Goal: Task Accomplishment & Management: Complete application form

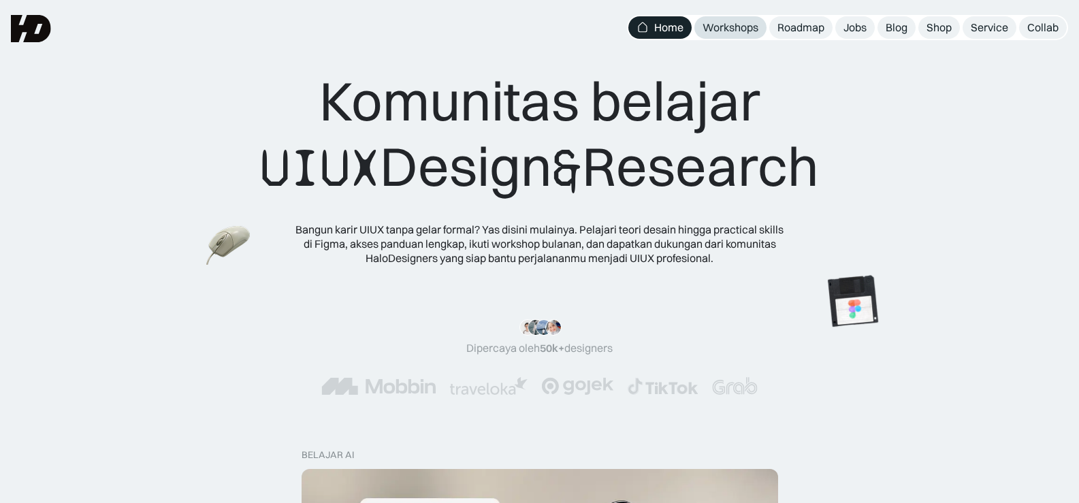
click at [726, 29] on div "Workshops" at bounding box center [730, 27] width 56 height 14
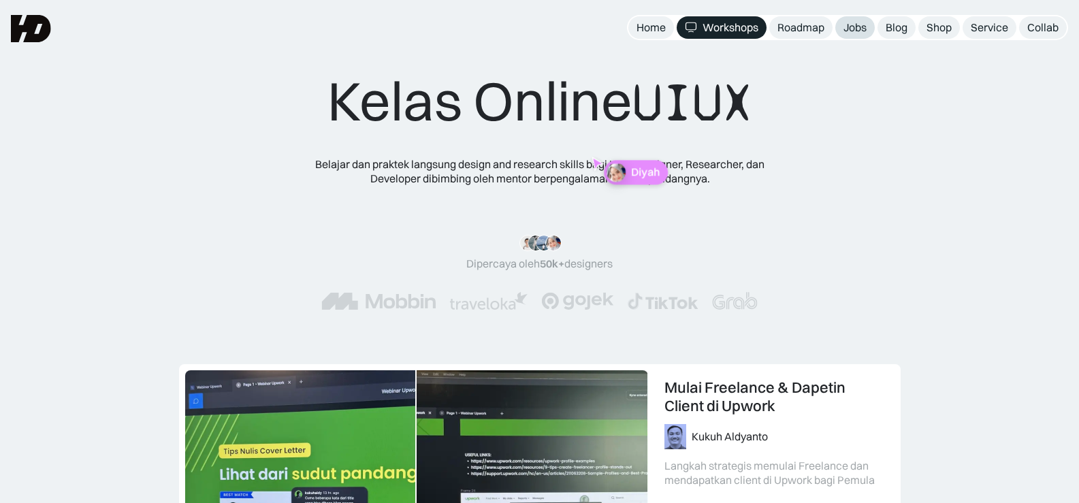
click at [847, 26] on div "Jobs" at bounding box center [854, 27] width 23 height 14
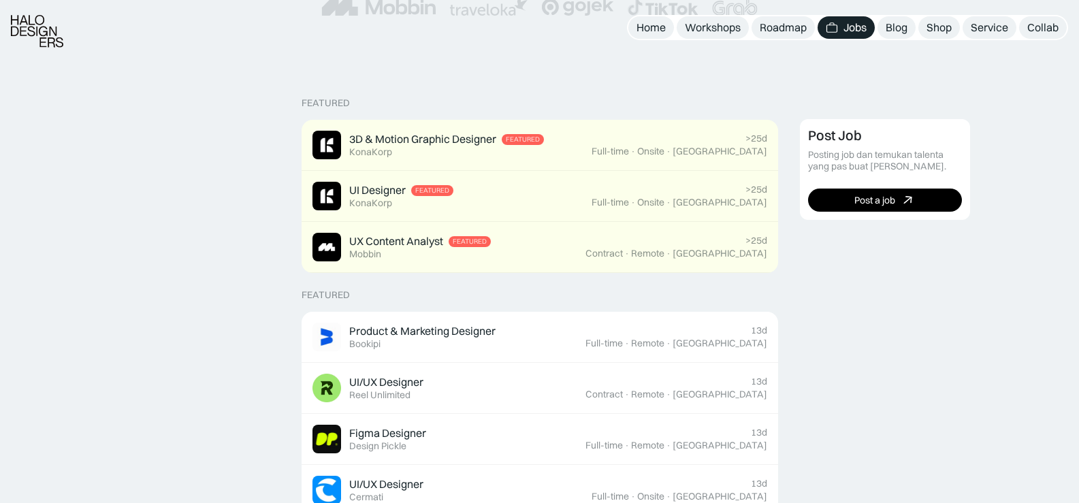
scroll to position [408, 0]
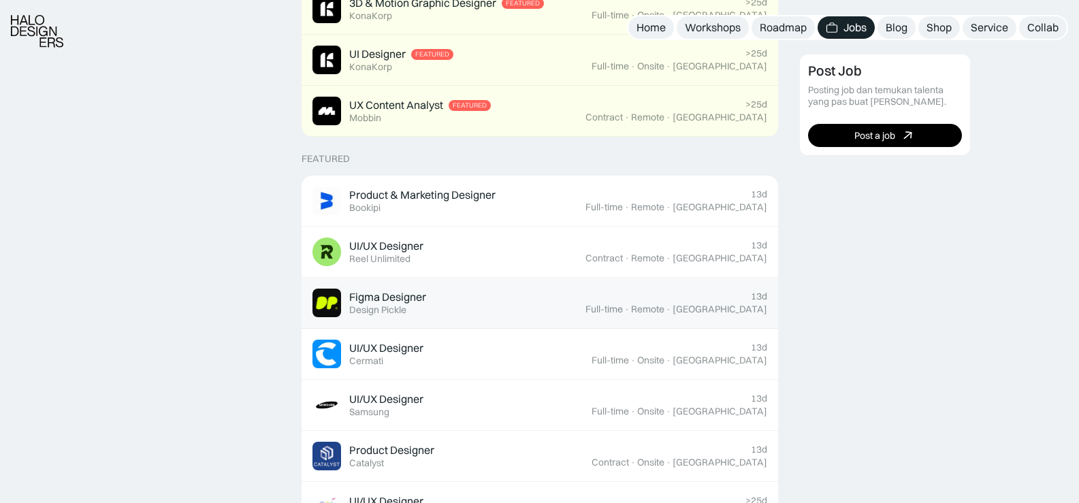
click at [664, 304] on div "Remote" at bounding box center [647, 310] width 33 height 12
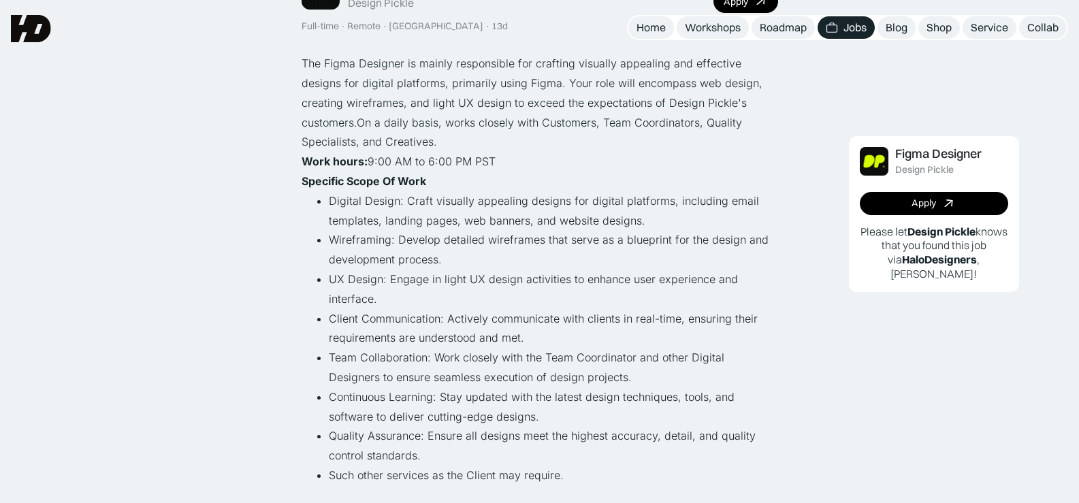
scroll to position [68, 0]
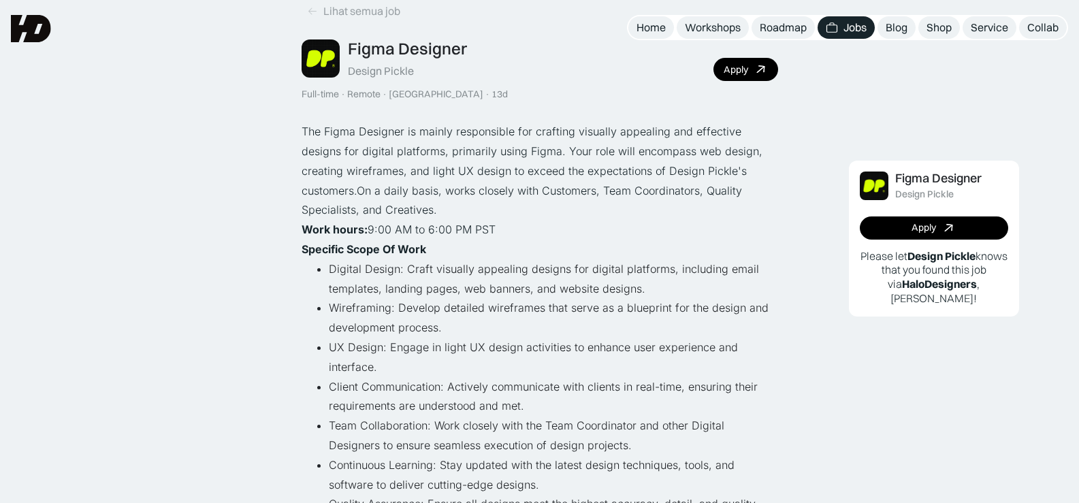
drag, startPoint x: 493, startPoint y: 227, endPoint x: 478, endPoint y: 229, distance: 15.1
click at [478, 229] on p "‍ Work hours: 9:00 AM to 6:00 PM PST" at bounding box center [540, 230] width 476 height 20
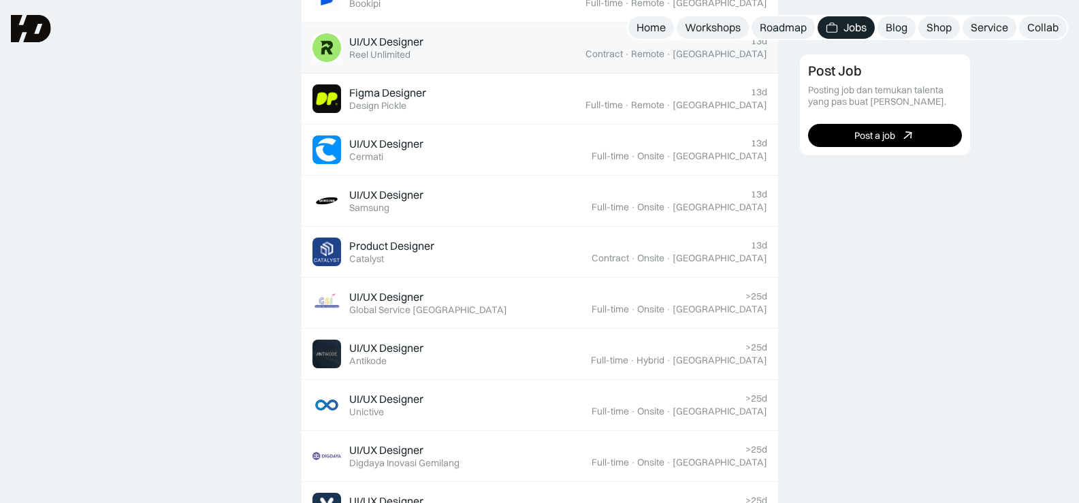
scroll to position [545, 0]
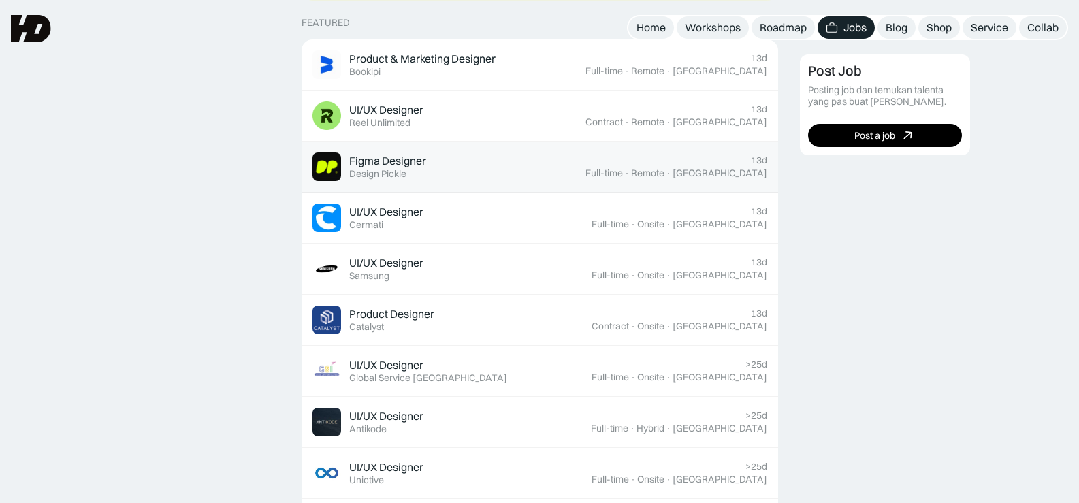
click at [478, 165] on div "Figma Designer Featured Design Pickle" at bounding box center [448, 166] width 273 height 29
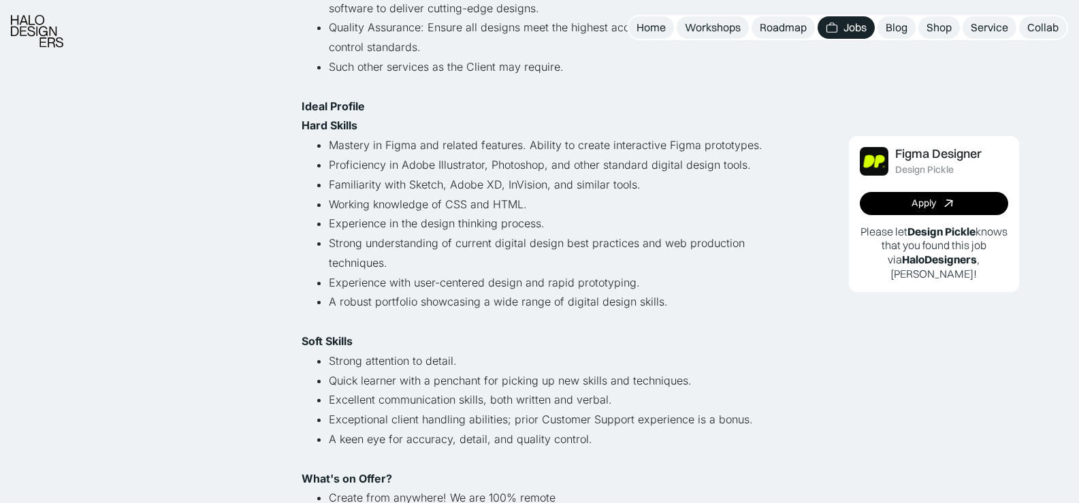
scroll to position [681, 0]
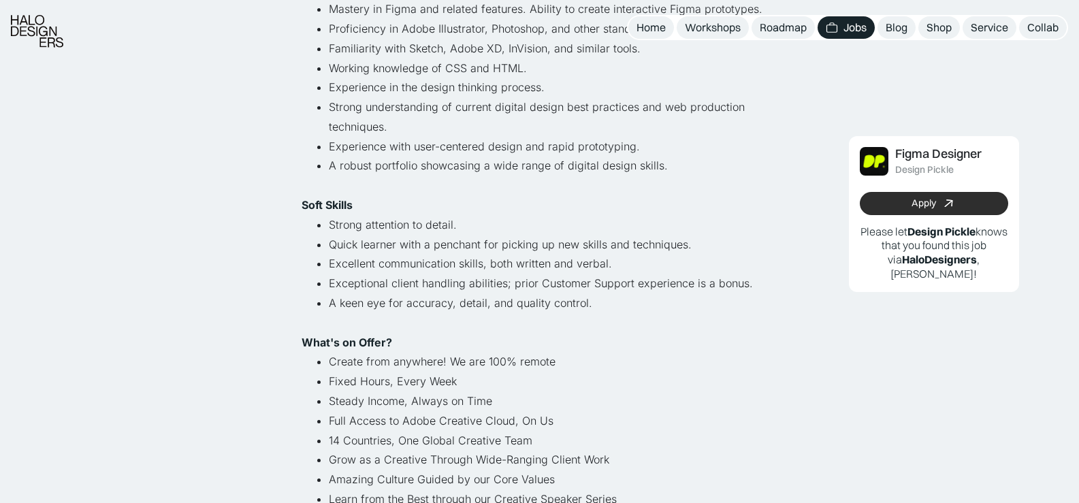
click at [886, 205] on link "Apply" at bounding box center [934, 203] width 148 height 23
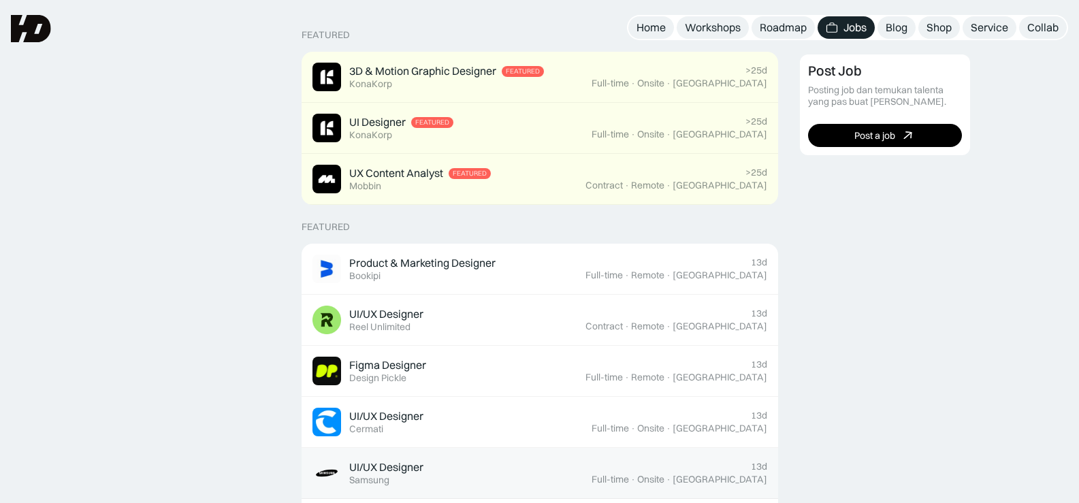
scroll to position [408, 0]
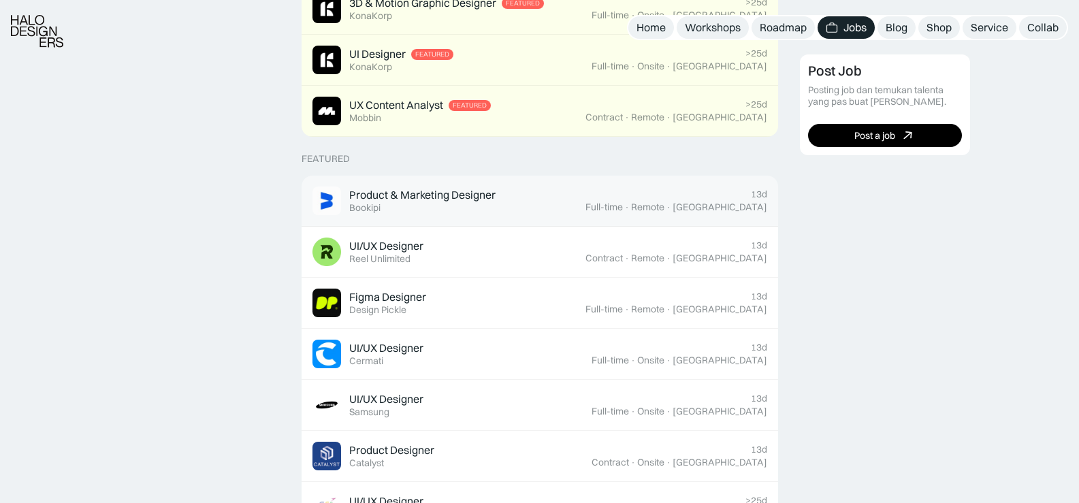
click at [442, 211] on div "Product & Marketing Designer Featured Bookipi" at bounding box center [422, 201] width 146 height 26
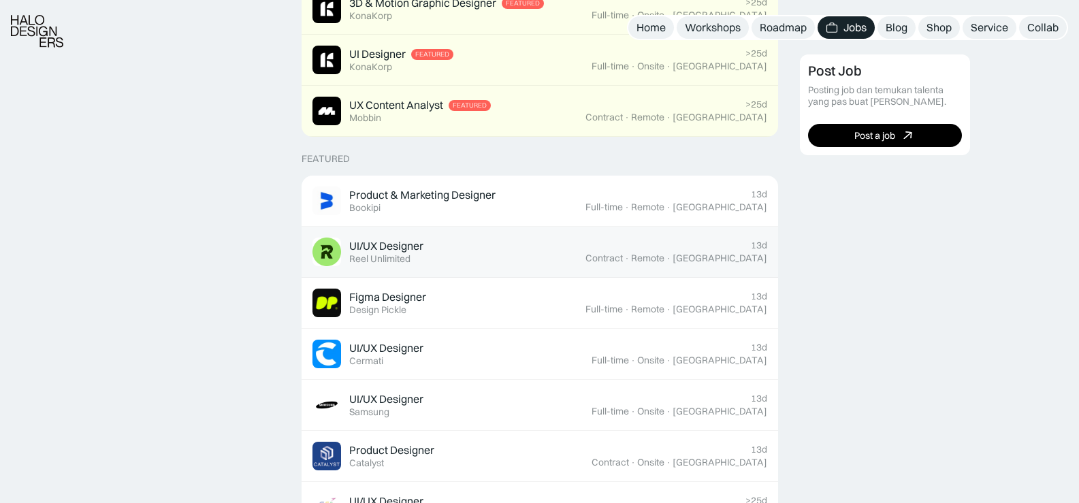
click at [420, 273] on link "UI/UX Designer Featured Reel Unlimited 13d Contract · Remote · [GEOGRAPHIC_DATA]" at bounding box center [540, 252] width 476 height 51
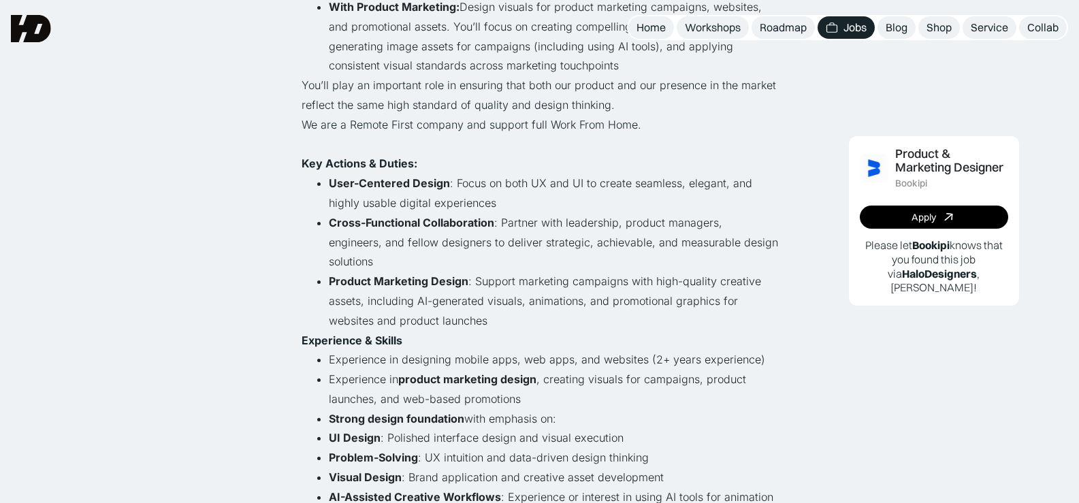
scroll to position [340, 0]
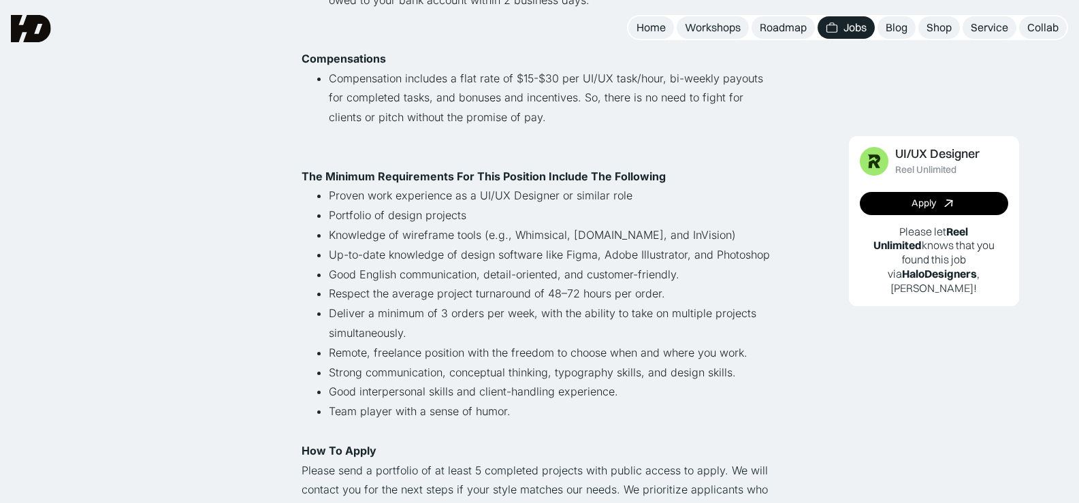
scroll to position [681, 0]
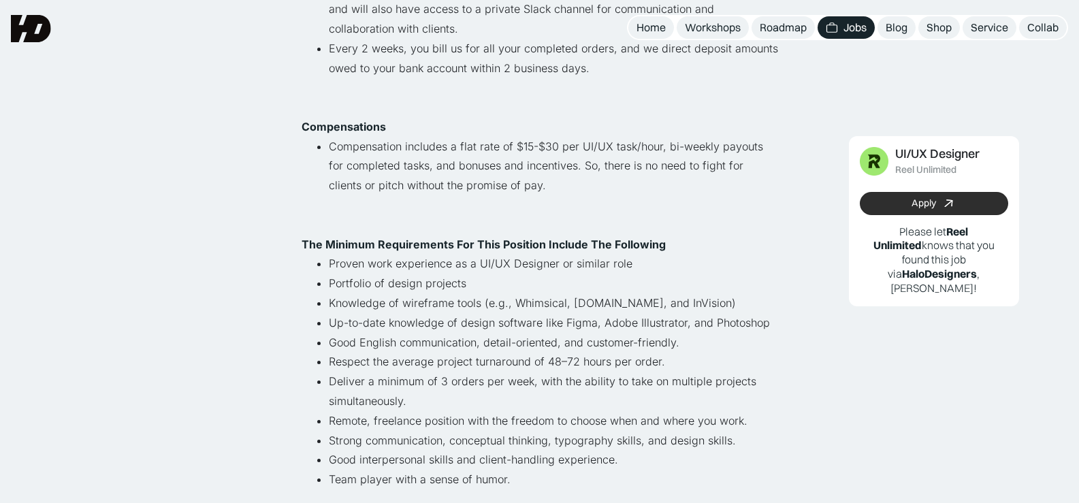
click at [873, 203] on link "Apply" at bounding box center [934, 203] width 148 height 23
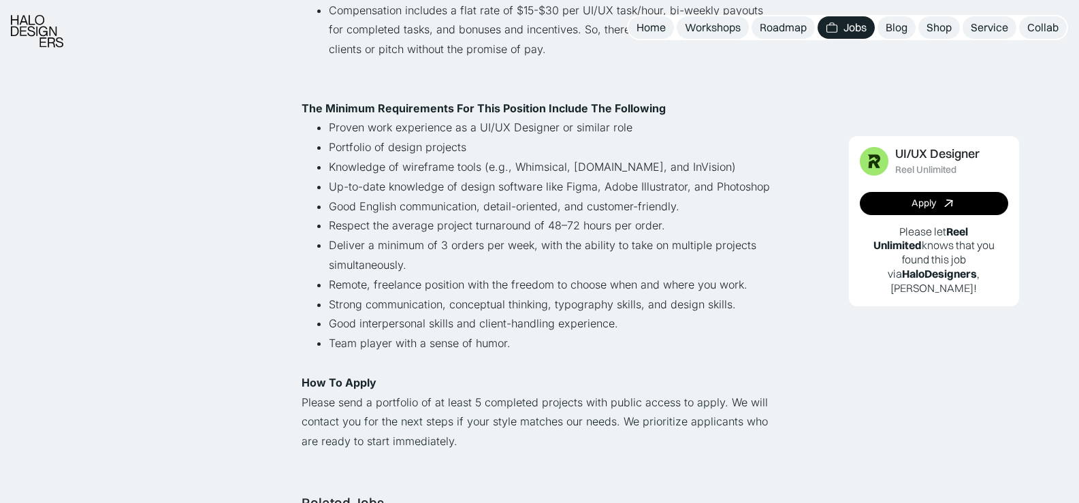
scroll to position [885, 0]
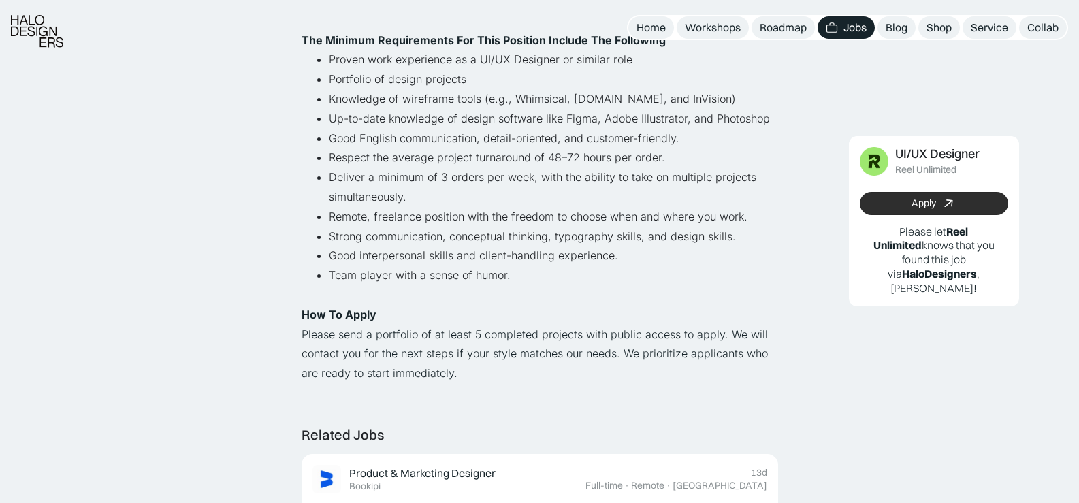
click at [957, 199] on link "Apply" at bounding box center [934, 203] width 148 height 23
